Goal: Check status

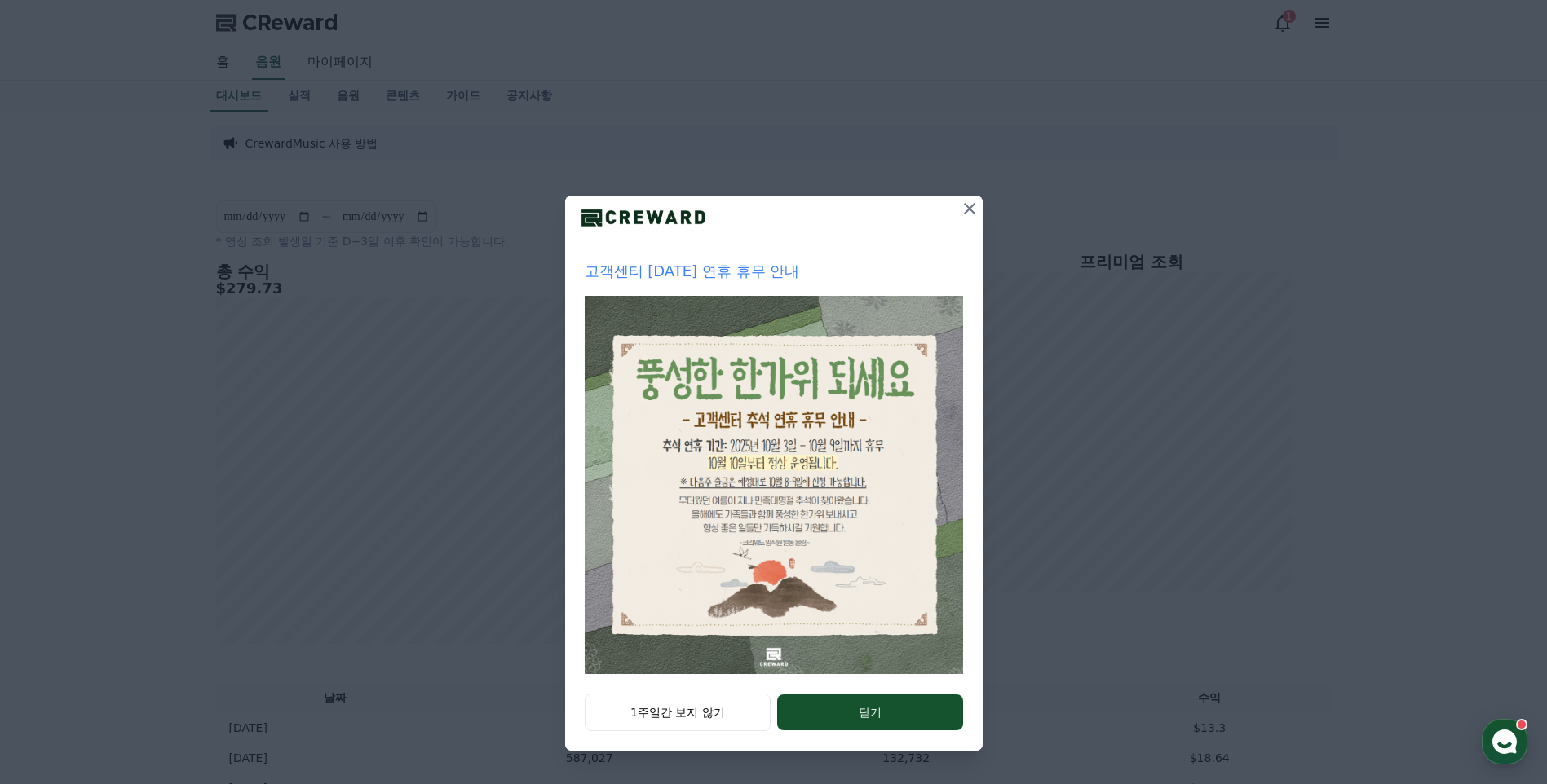
click at [329, 67] on div "고객센터 [DATE] 연휴 휴무 안내 1주일간 보지 않기 닫기" at bounding box center [774, 388] width 1547 height 777
click at [968, 217] on icon at bounding box center [970, 208] width 20 height 20
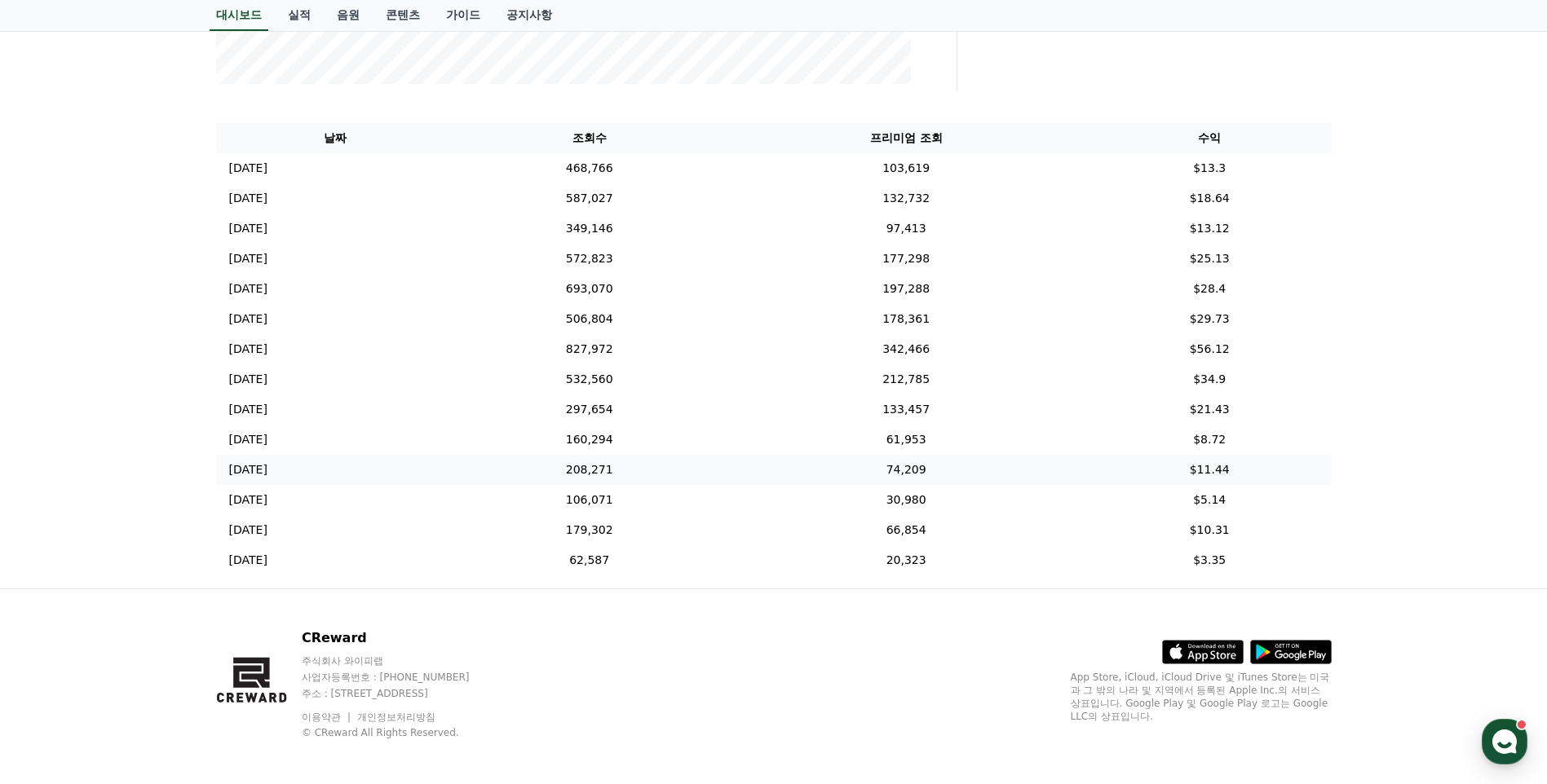
scroll to position [568, 0]
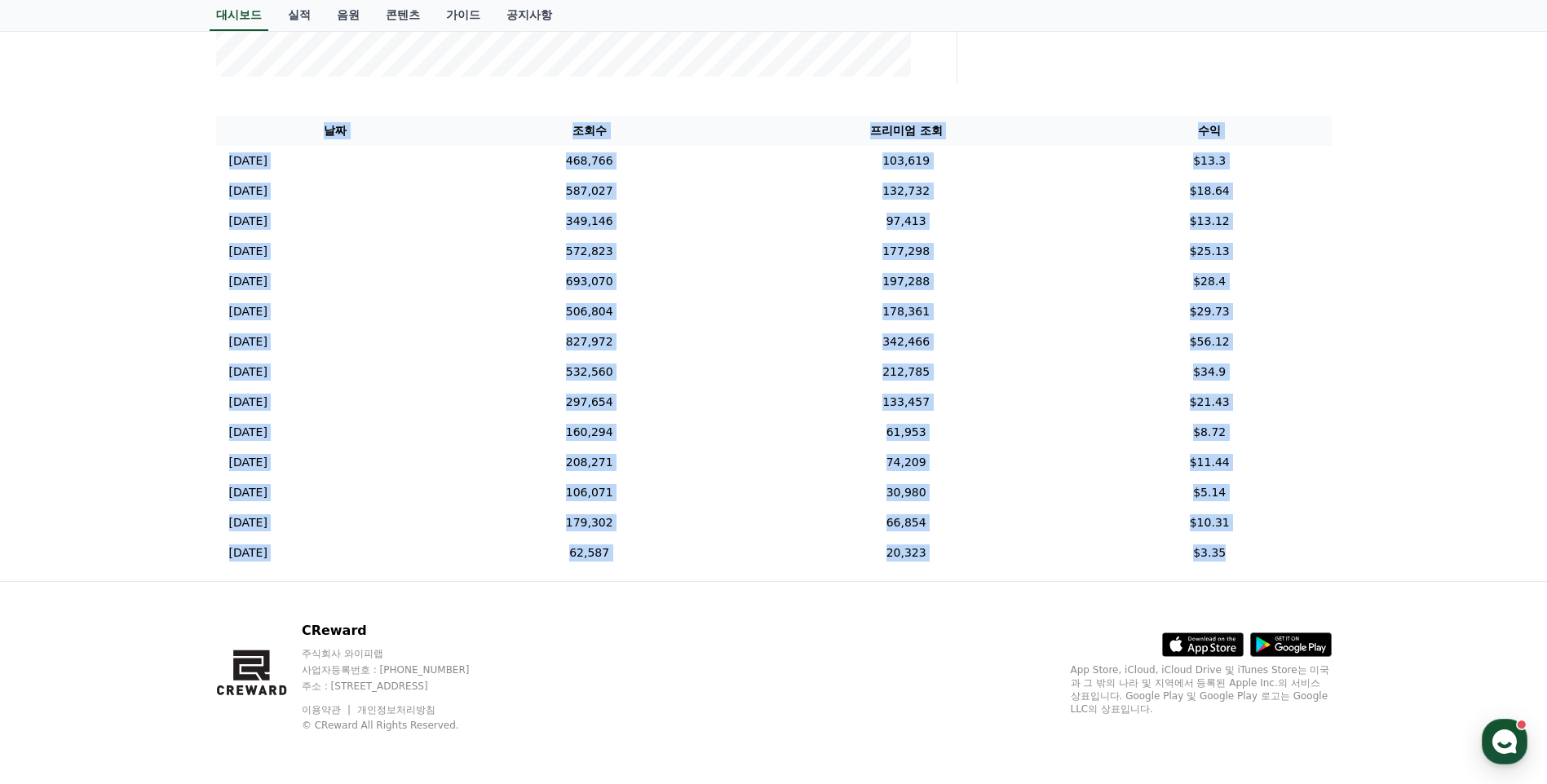
drag, startPoint x: 1258, startPoint y: 565, endPoint x: 115, endPoint y: 215, distance: 1195.4
click at [115, 215] on div "**********" at bounding box center [774, 63] width 1547 height 1036
drag, startPoint x: 115, startPoint y: 215, endPoint x: 98, endPoint y: 219, distance: 17.5
click at [98, 219] on div "**********" at bounding box center [774, 63] width 1547 height 1036
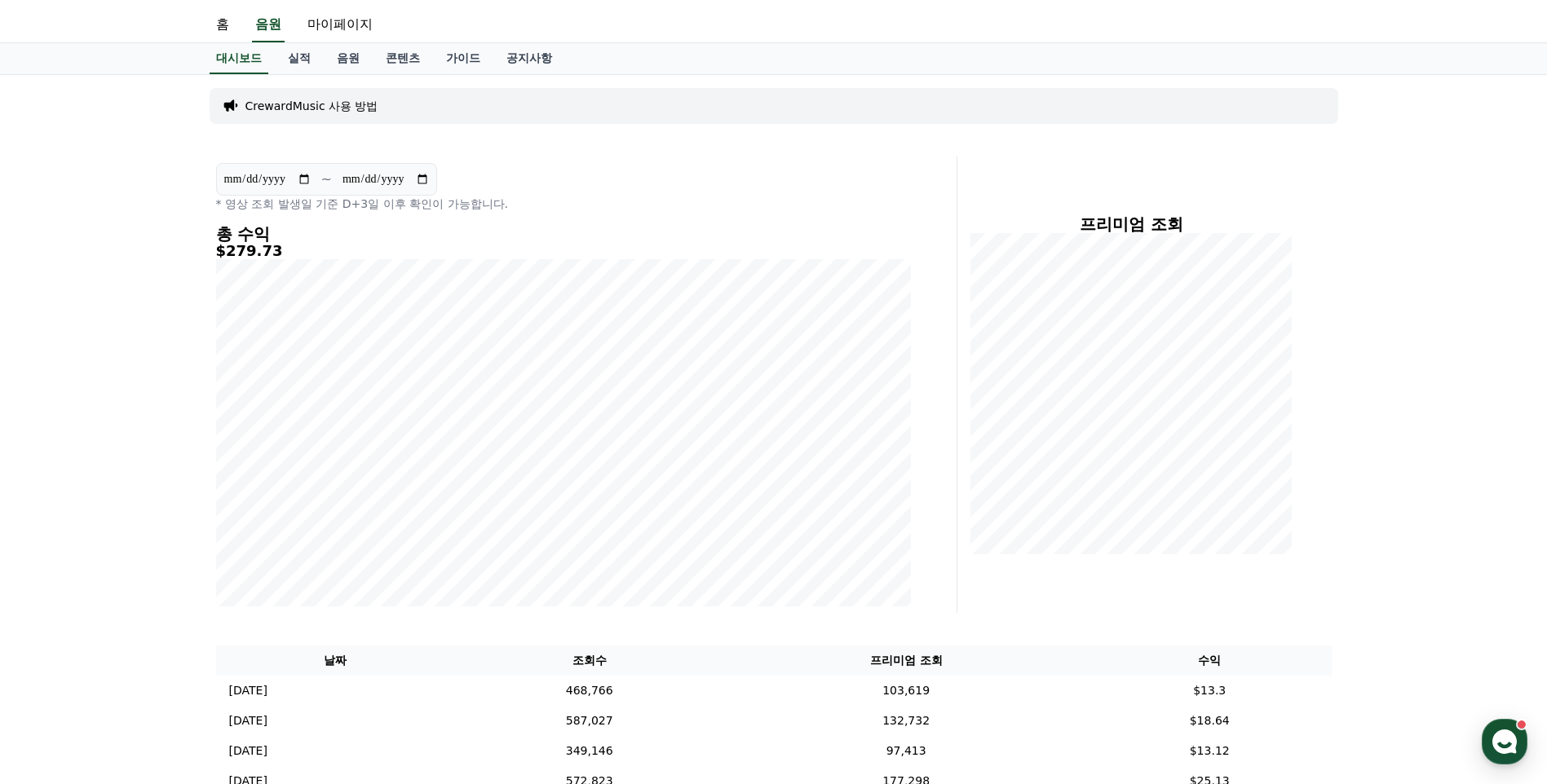
scroll to position [0, 0]
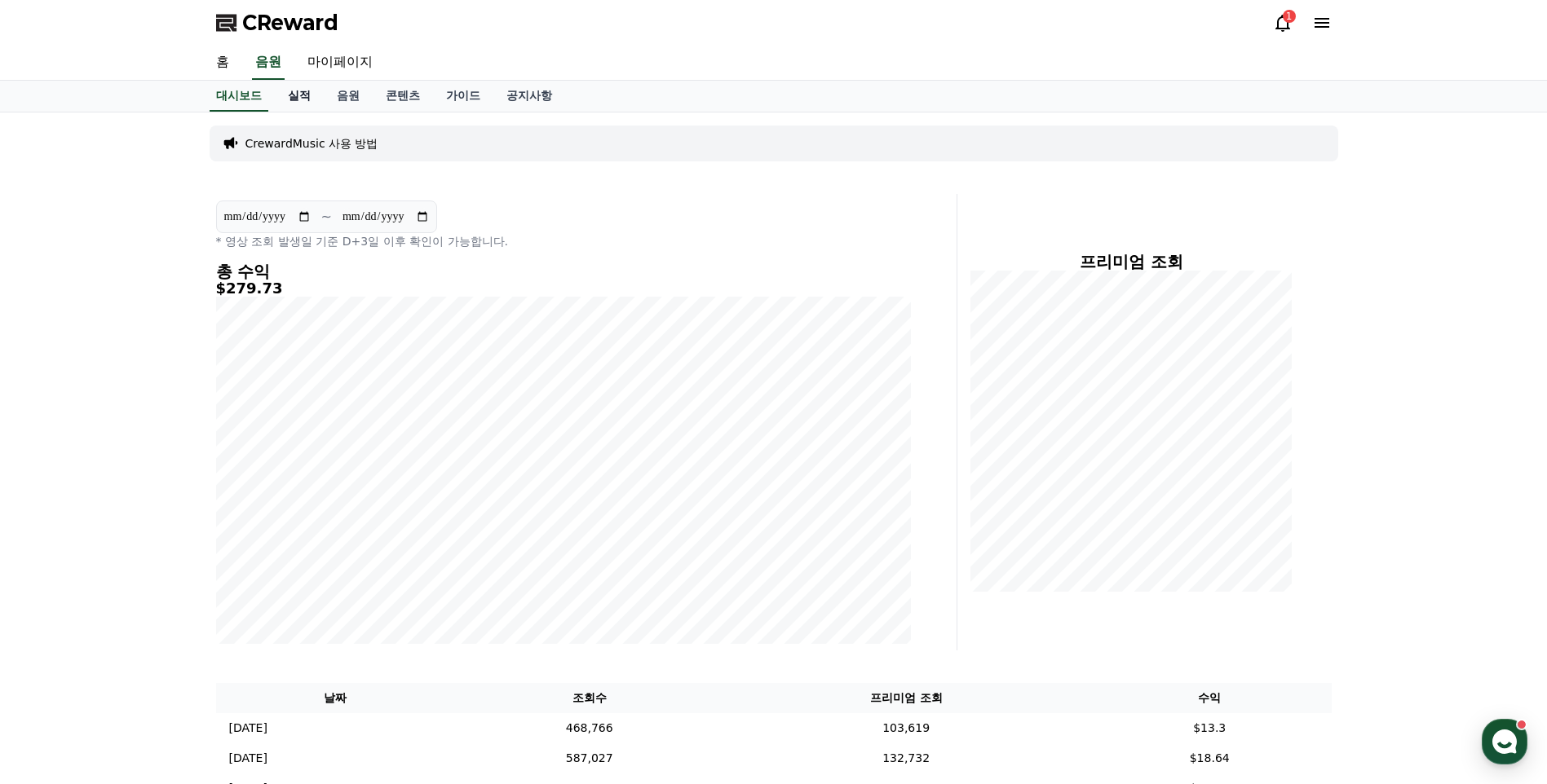
click at [302, 103] on link "실적" at bounding box center [300, 96] width 49 height 31
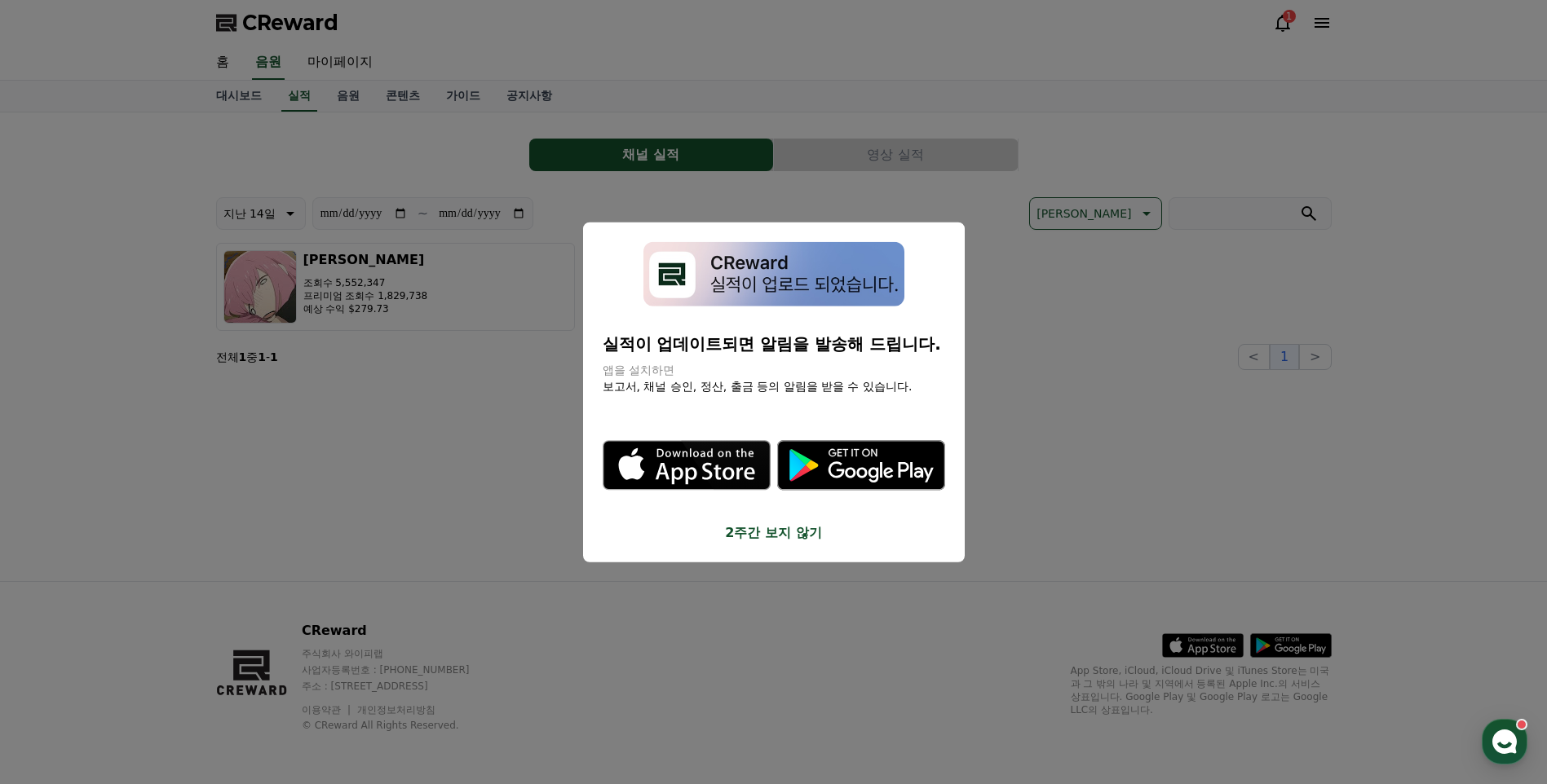
click at [424, 137] on button "close modal" at bounding box center [774, 392] width 1547 height 784
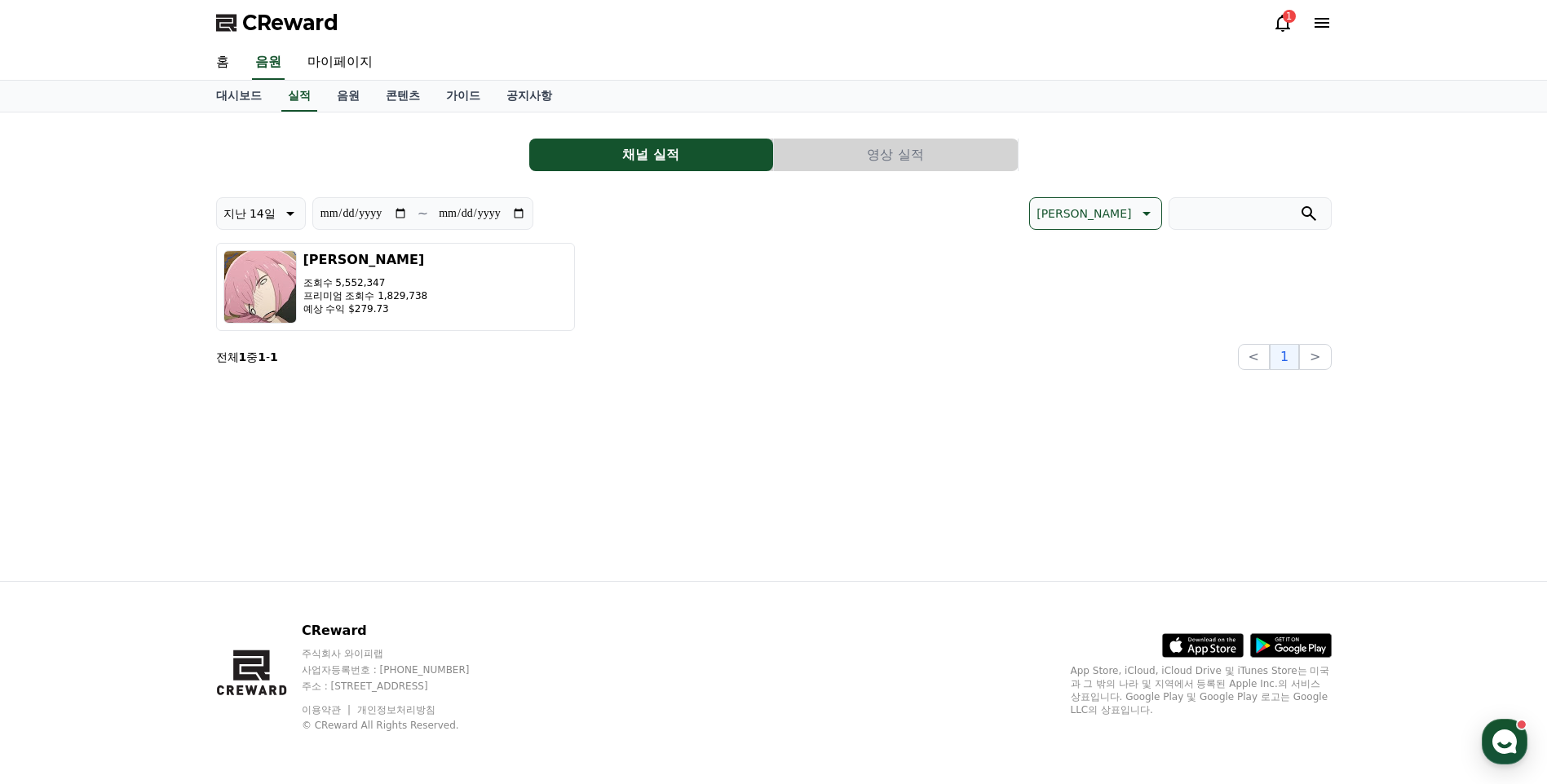
click at [1282, 33] on div "1" at bounding box center [1302, 23] width 59 height 27
click at [1286, 25] on icon at bounding box center [1283, 23] width 20 height 20
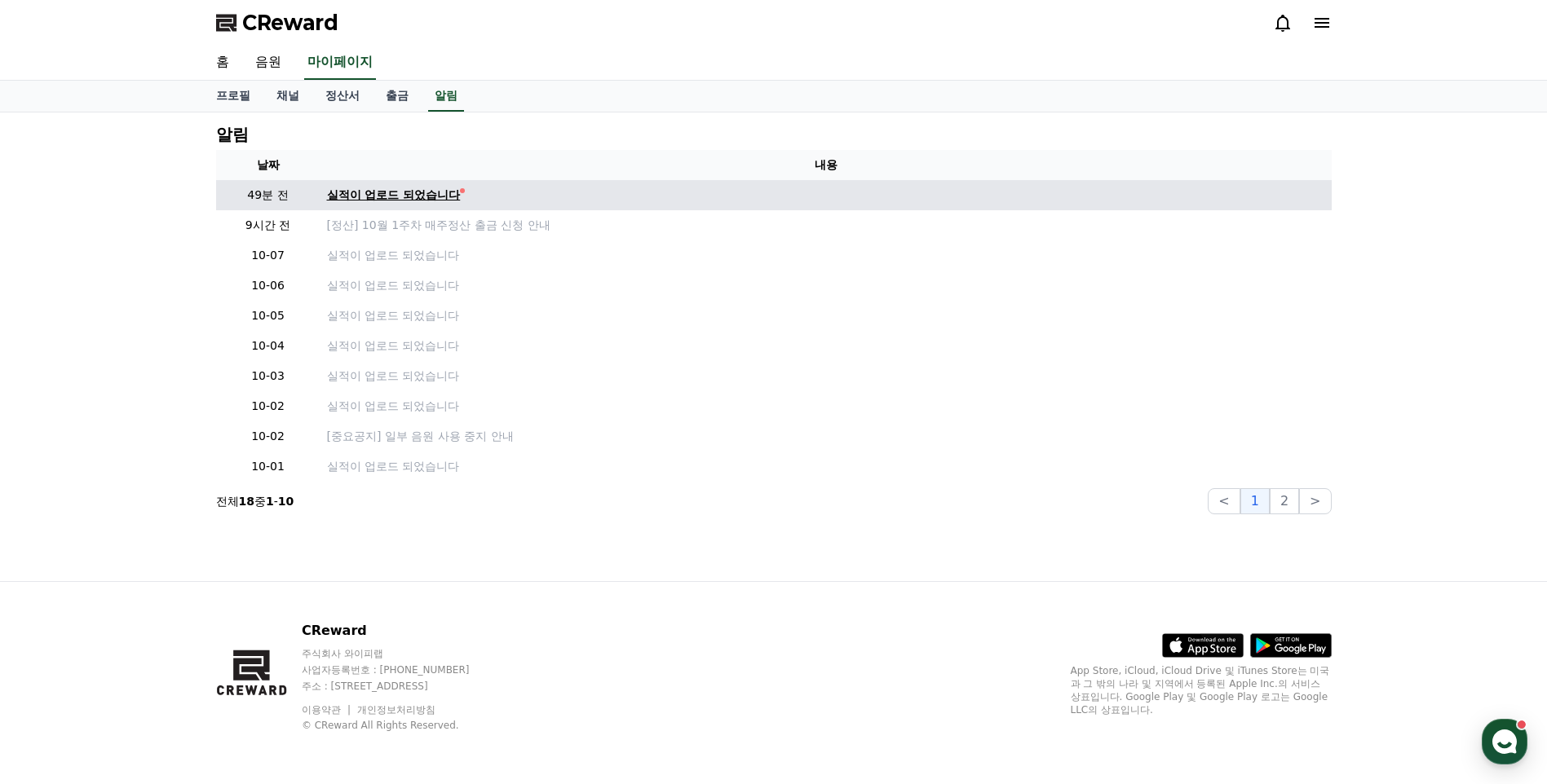
click at [410, 198] on div "실적이 업로드 되었습니다" at bounding box center [394, 195] width 134 height 17
